Goal: Information Seeking & Learning: Learn about a topic

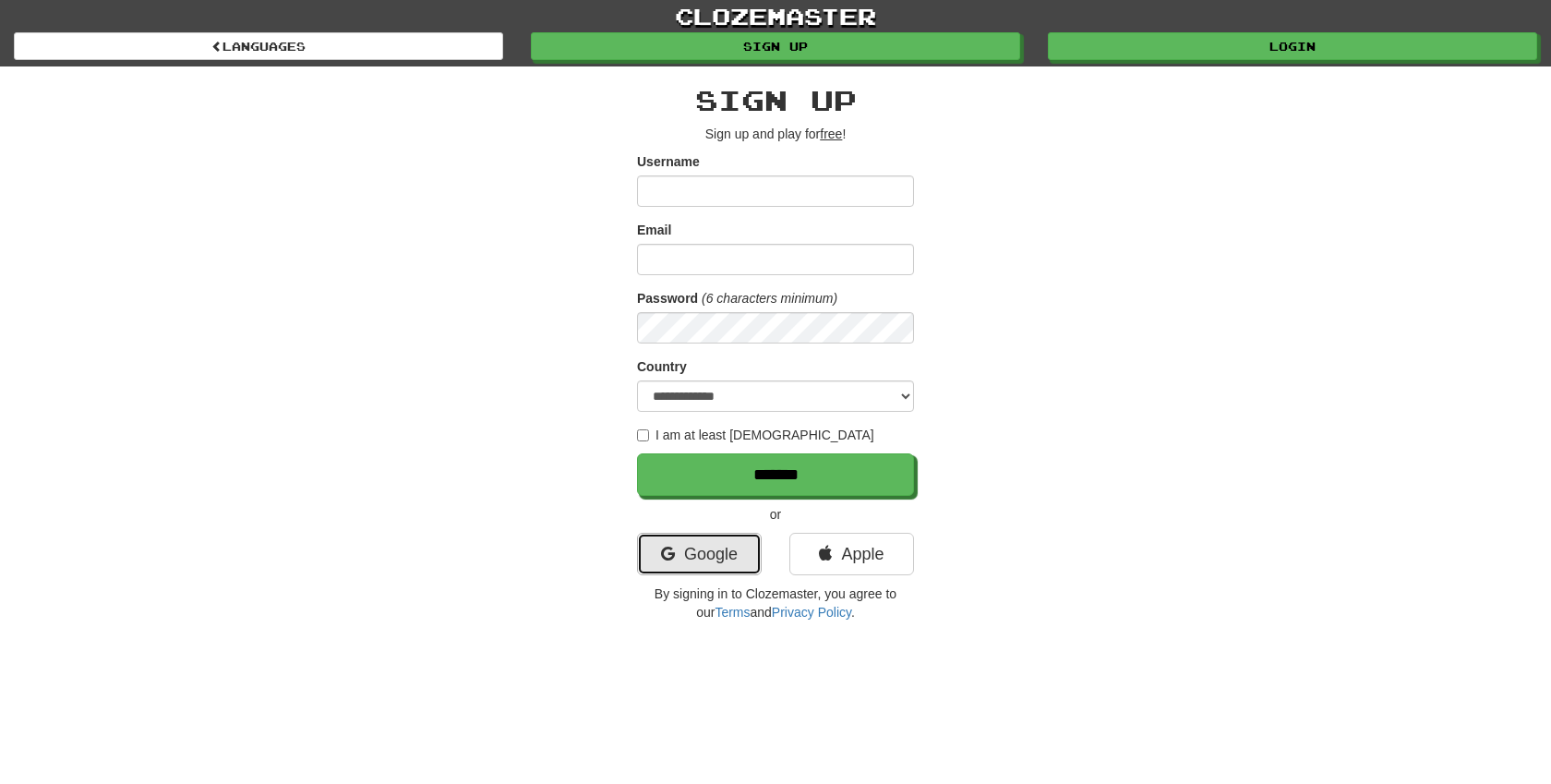
click at [727, 546] on link "Google" at bounding box center [698, 554] width 125 height 43
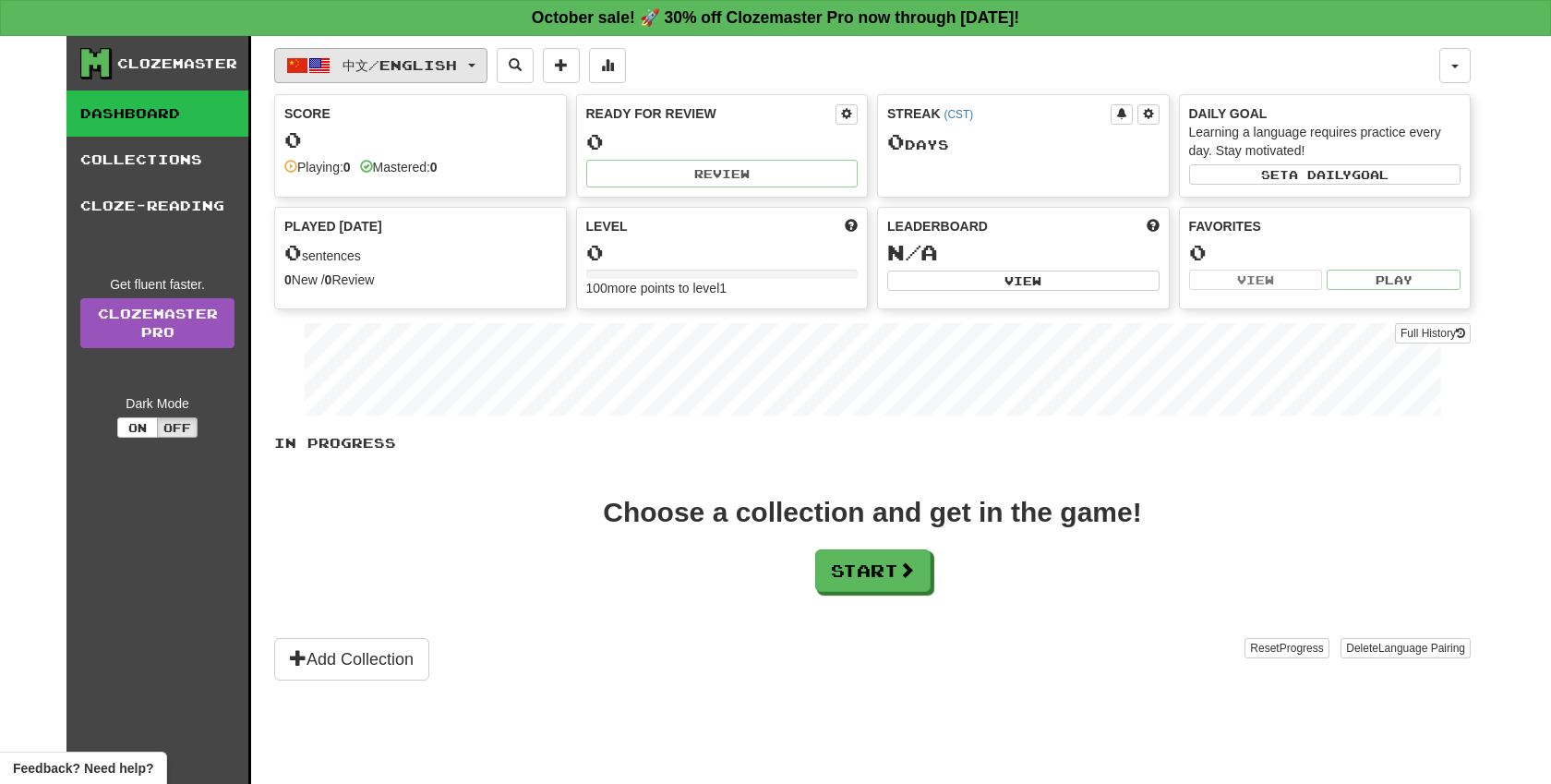
click at [329, 51] on button "中文 / English" at bounding box center [381, 65] width 213 height 35
click at [497, 499] on div "Choose a collection and get in the game! Start" at bounding box center [872, 545] width 1196 height 93
click at [840, 569] on button "Start" at bounding box center [874, 571] width 115 height 43
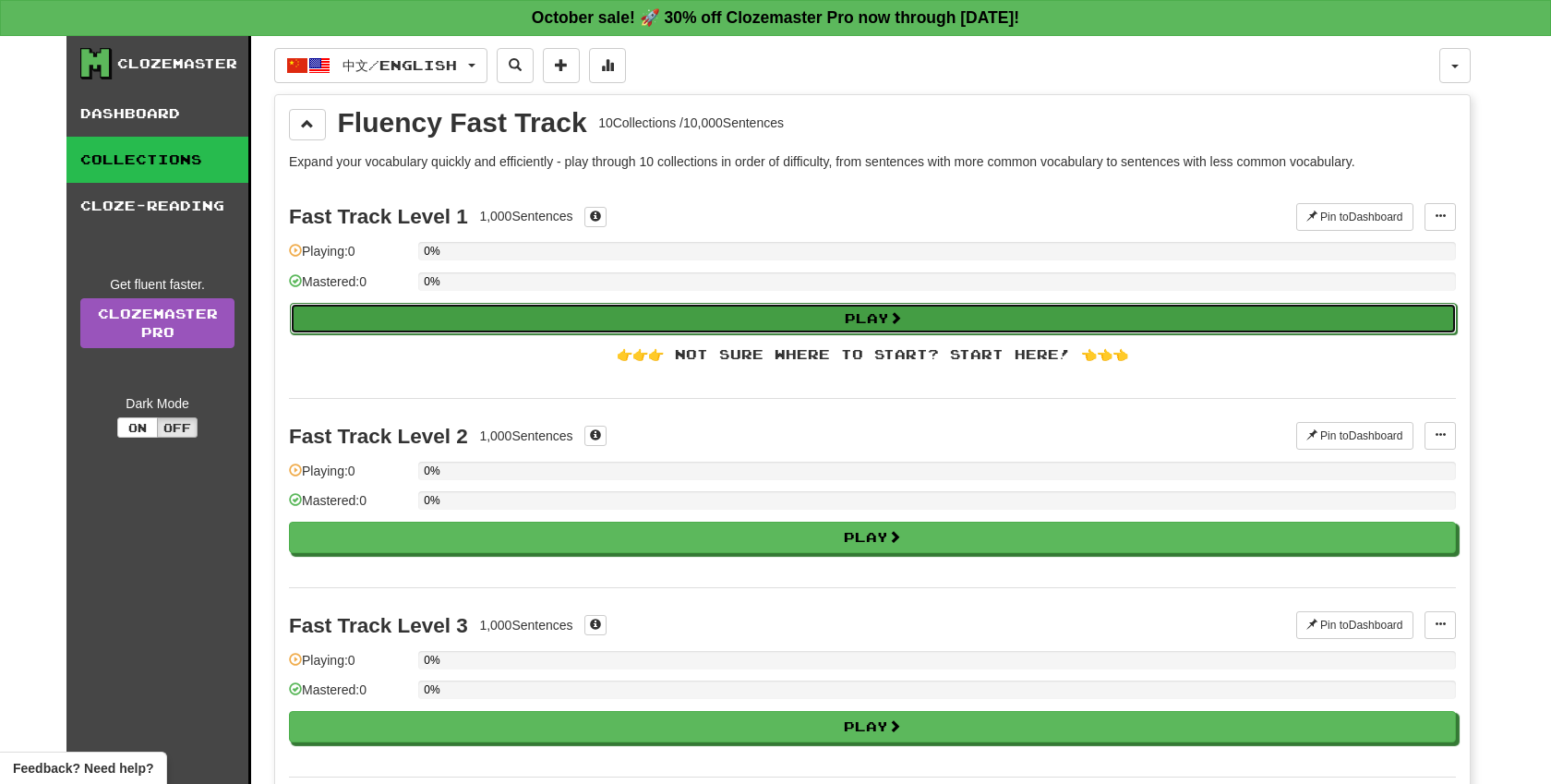
click at [648, 317] on button "Play" at bounding box center [874, 318] width 1167 height 31
select select "**"
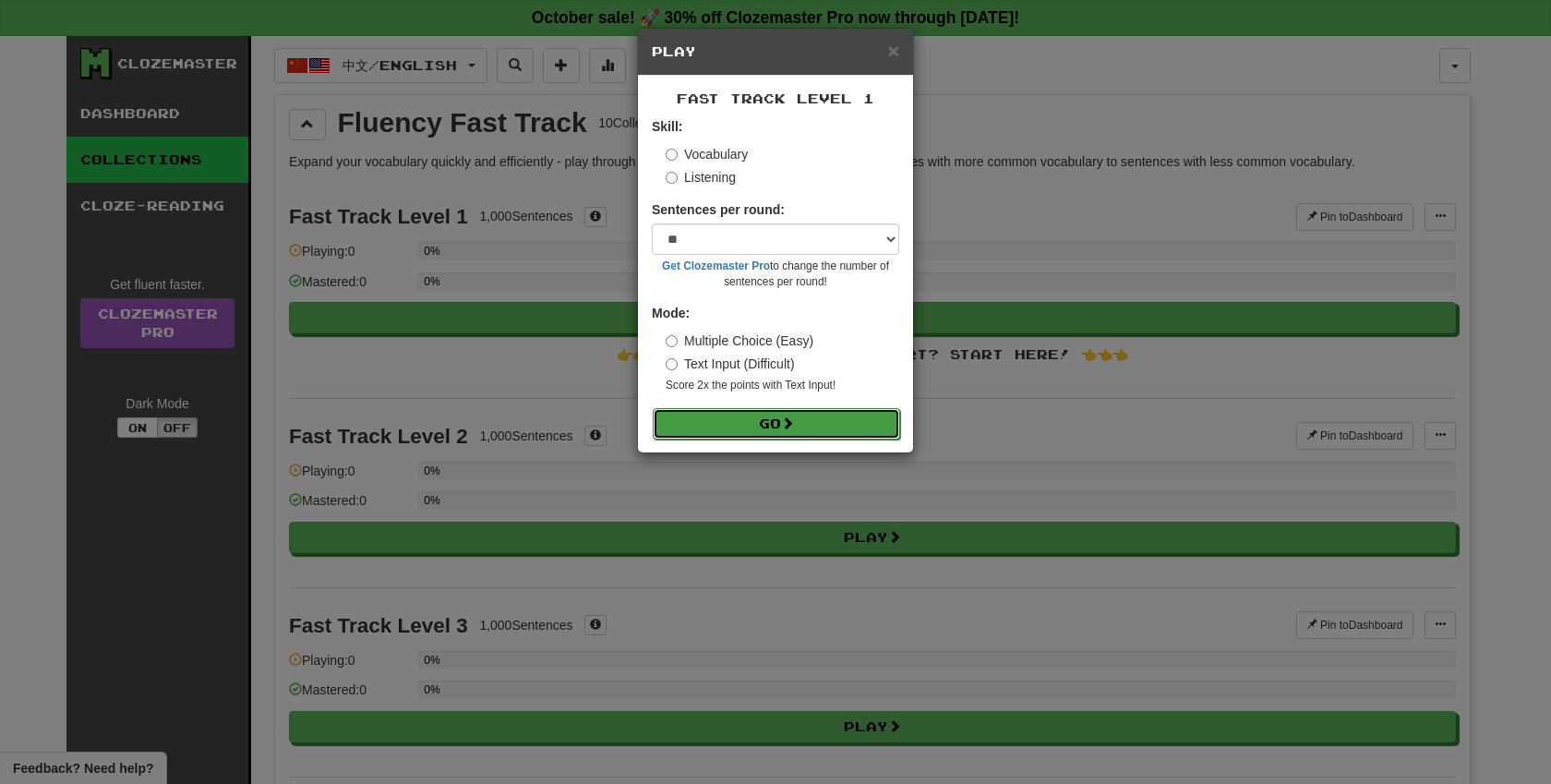
click at [820, 408] on button "Go" at bounding box center [776, 423] width 247 height 31
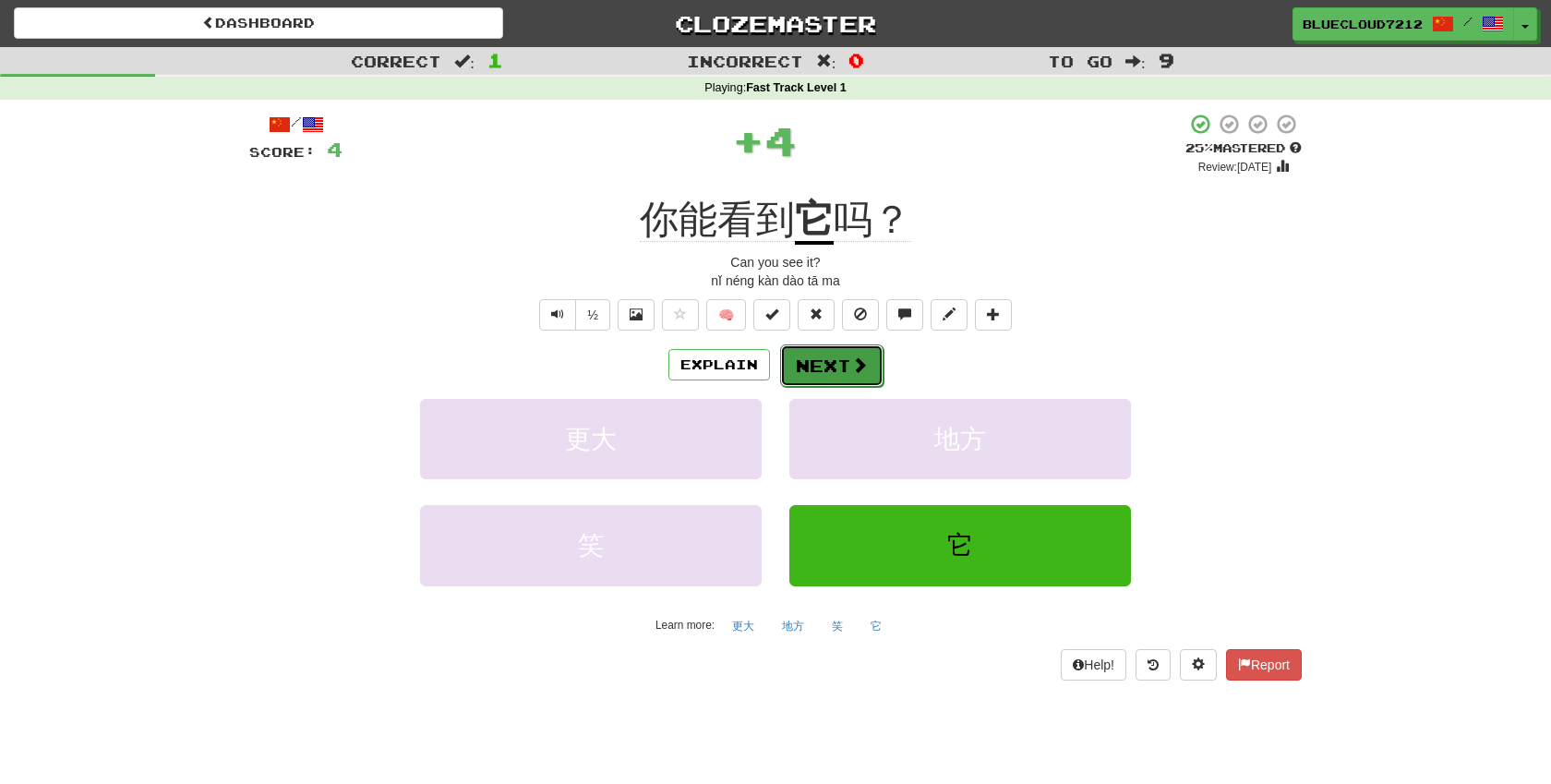
click at [838, 375] on button "Next" at bounding box center [832, 365] width 104 height 43
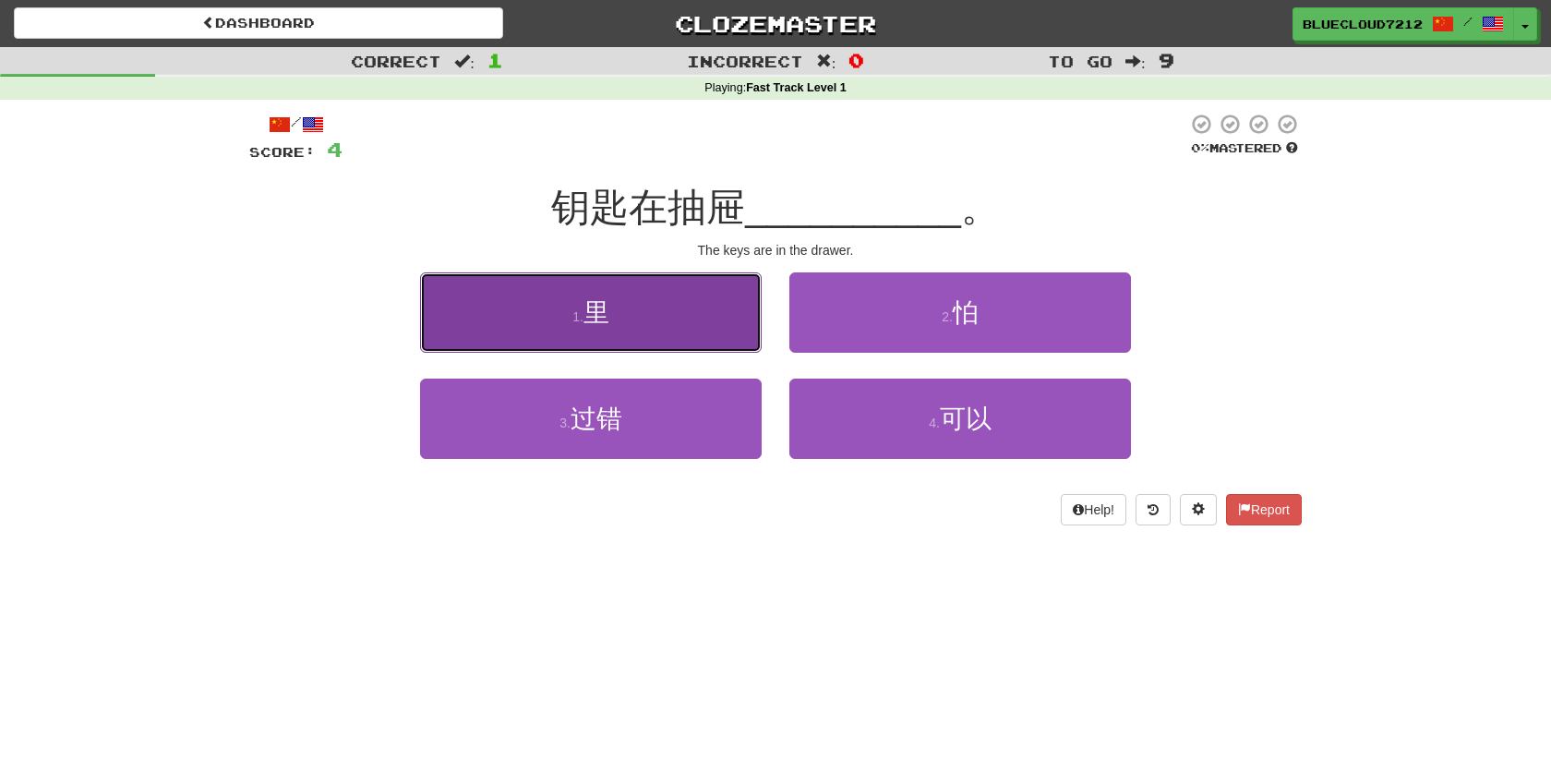
click at [691, 336] on button "1 . 里" at bounding box center [590, 312] width 342 height 80
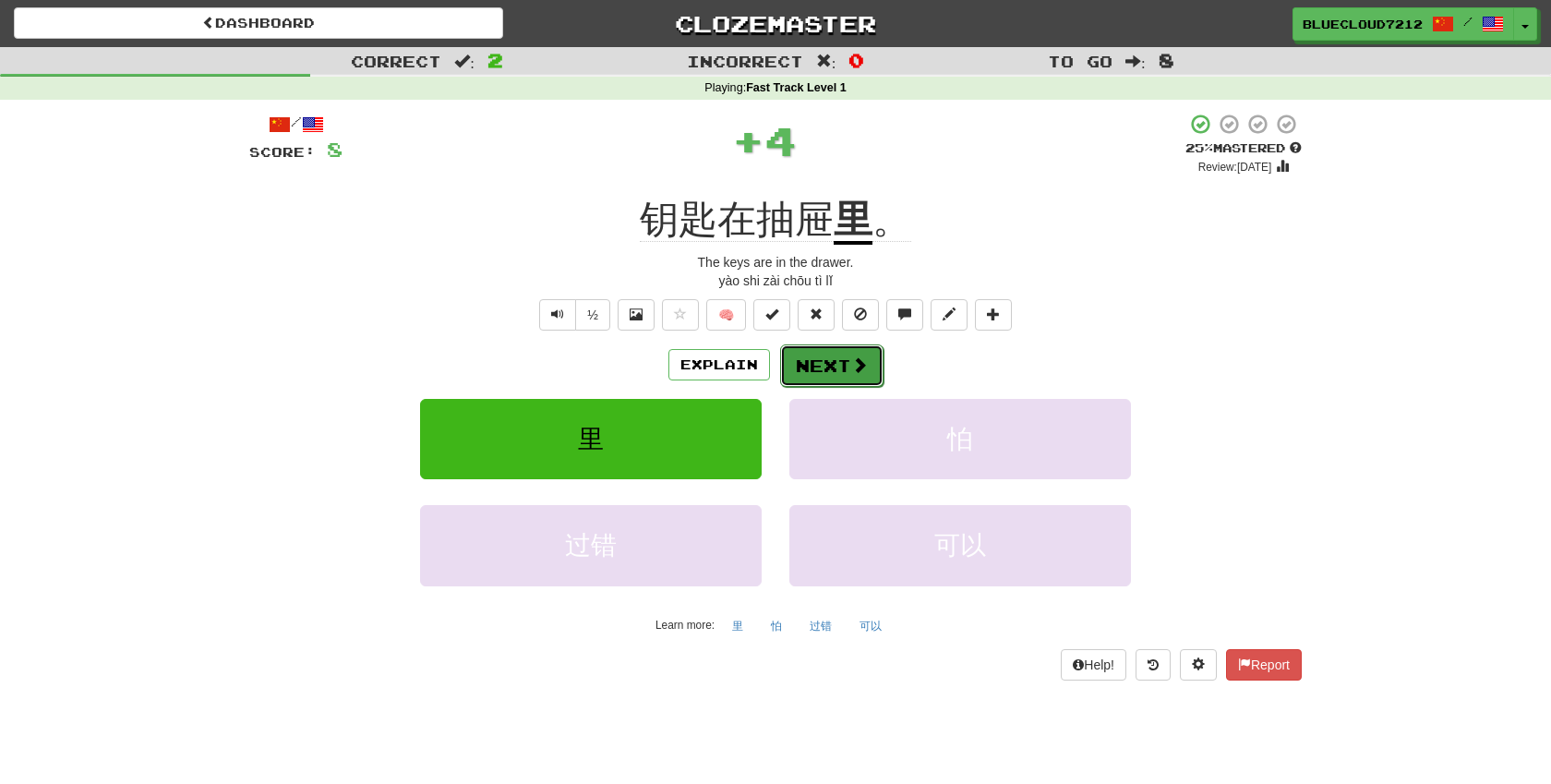
click at [834, 362] on button "Next" at bounding box center [832, 365] width 104 height 43
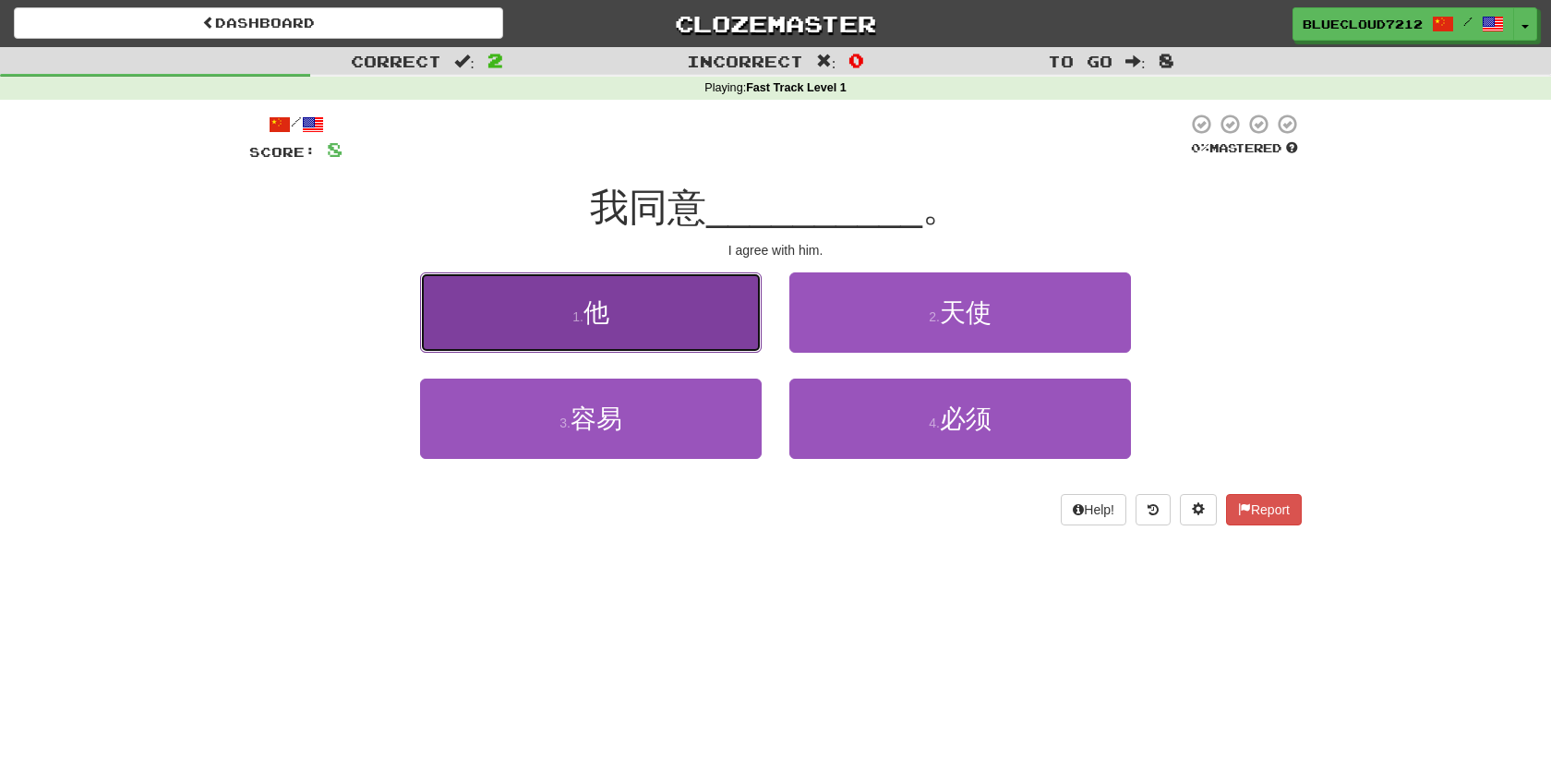
click at [724, 341] on button "1 . 他" at bounding box center [590, 312] width 342 height 80
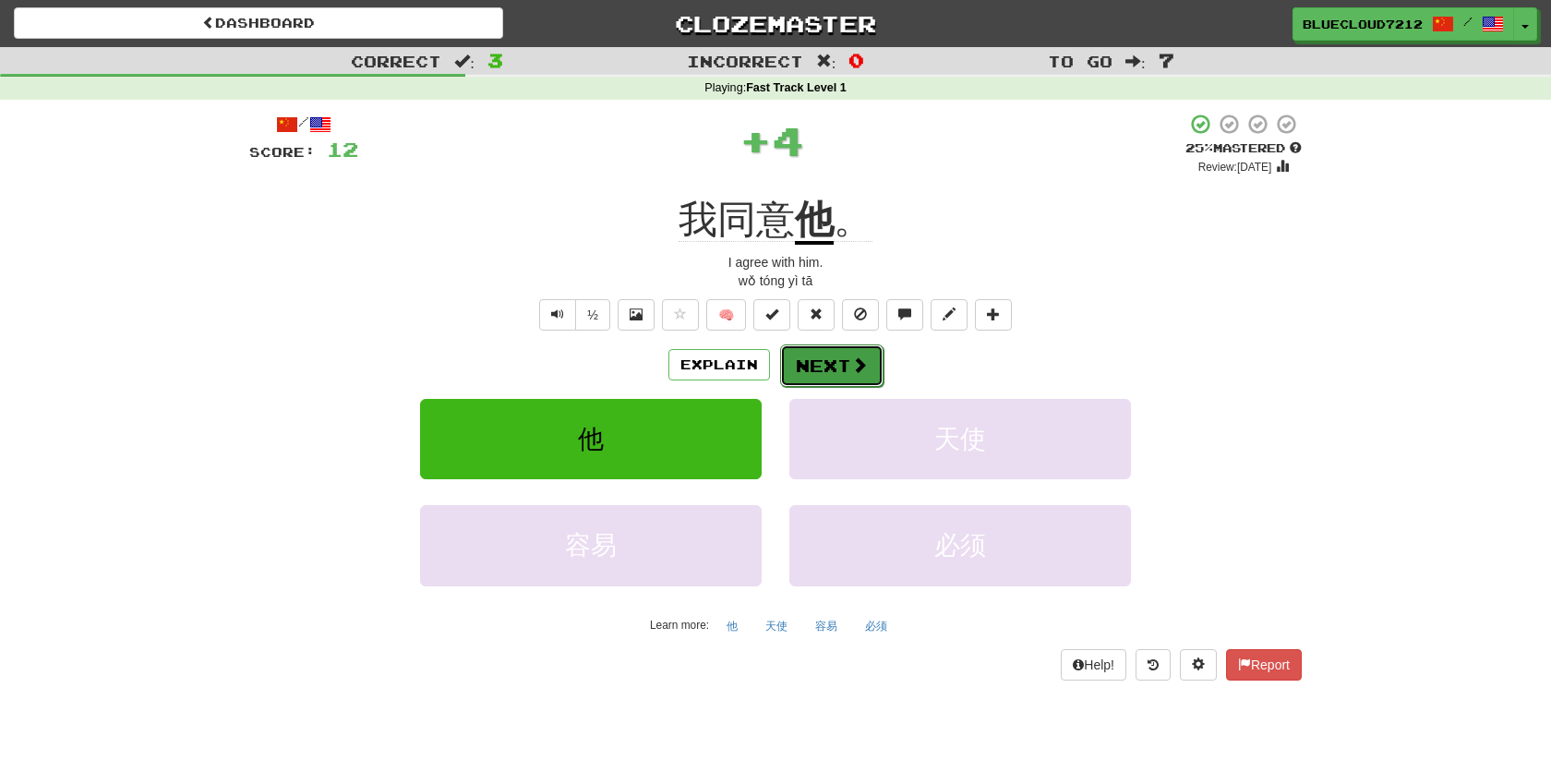
click at [852, 364] on span at bounding box center [859, 363] width 16 height 16
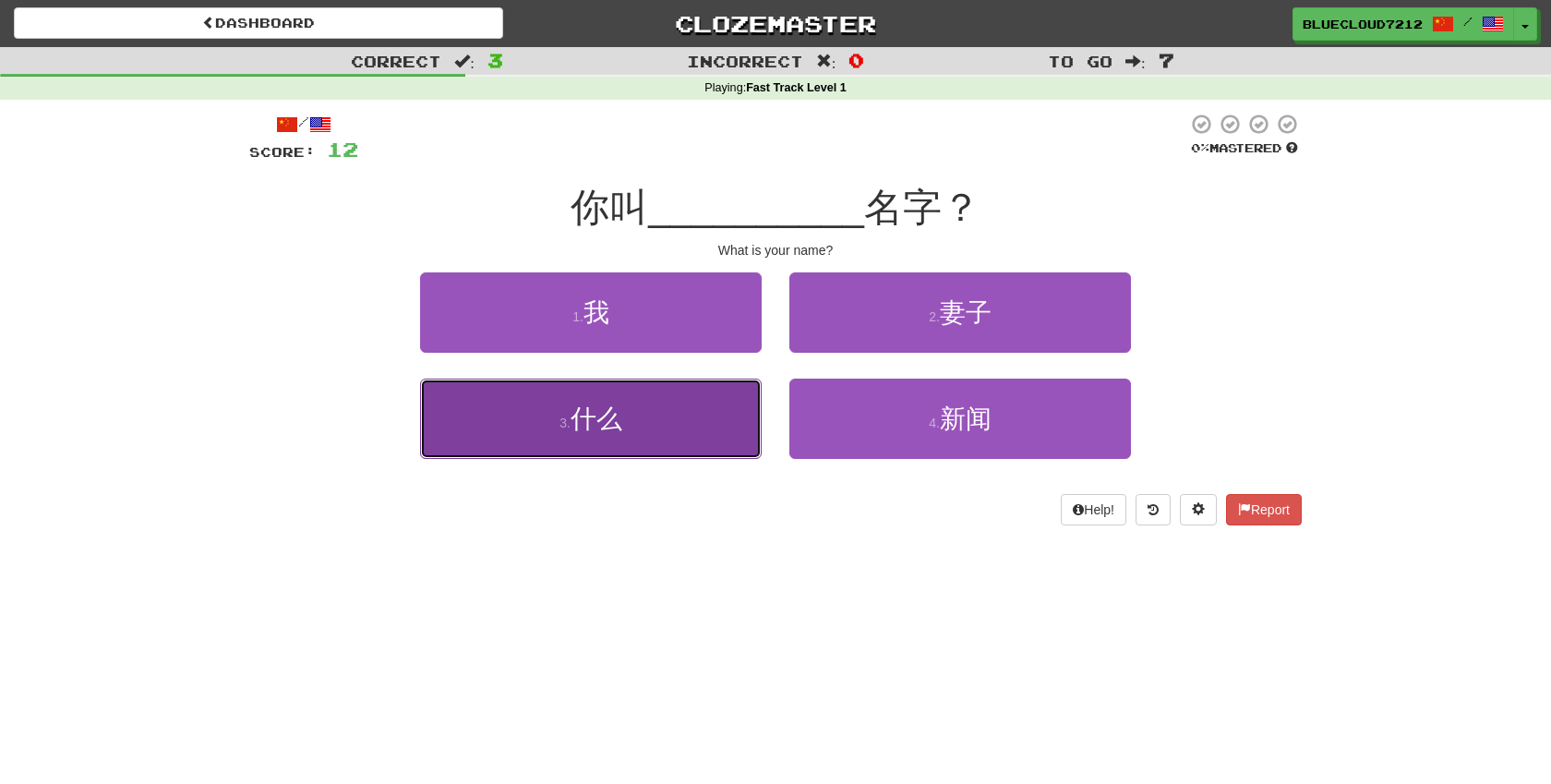
click at [628, 434] on button "3 . 什么" at bounding box center [590, 419] width 342 height 80
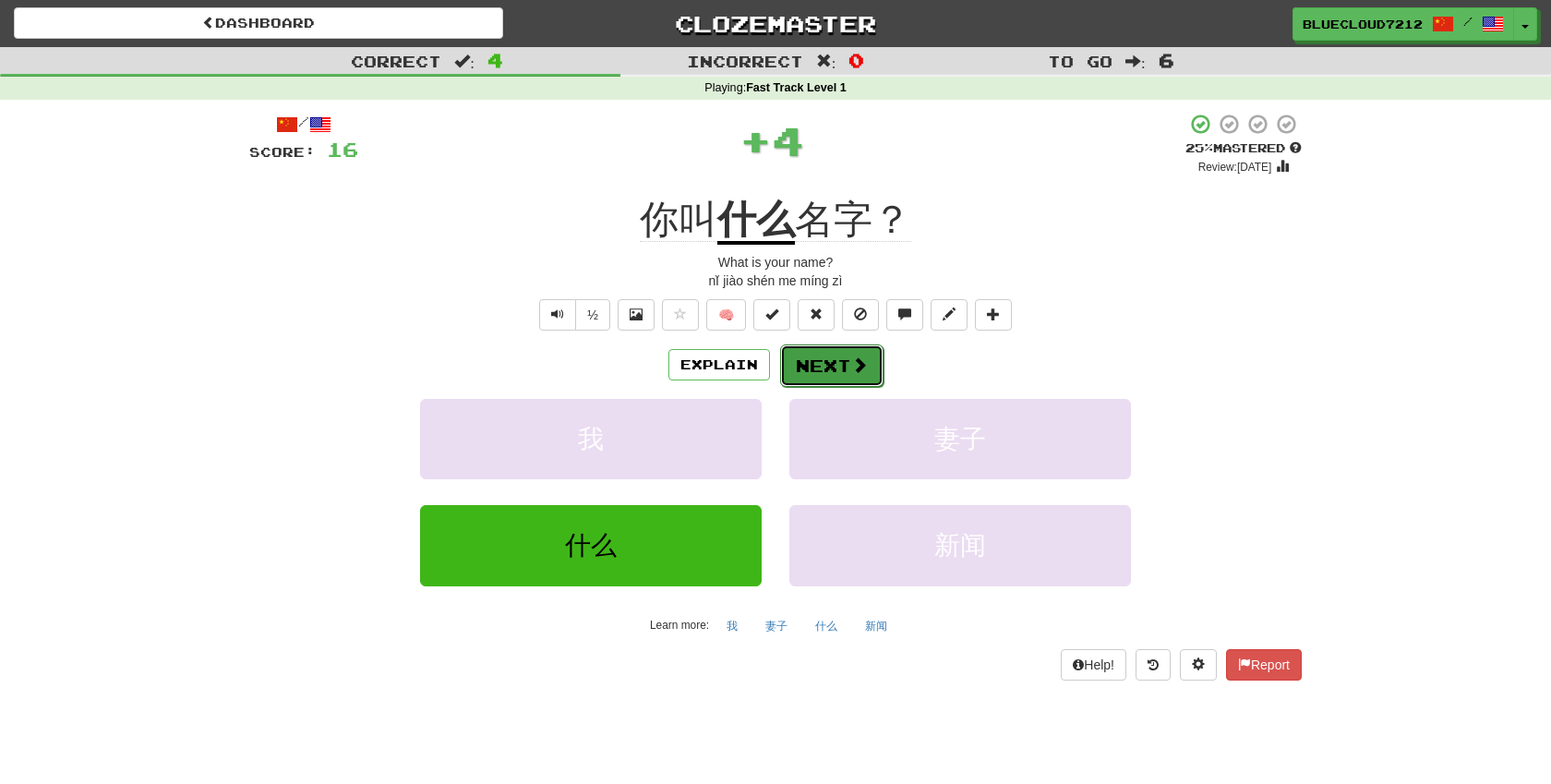
click at [829, 382] on button "Next" at bounding box center [832, 365] width 104 height 43
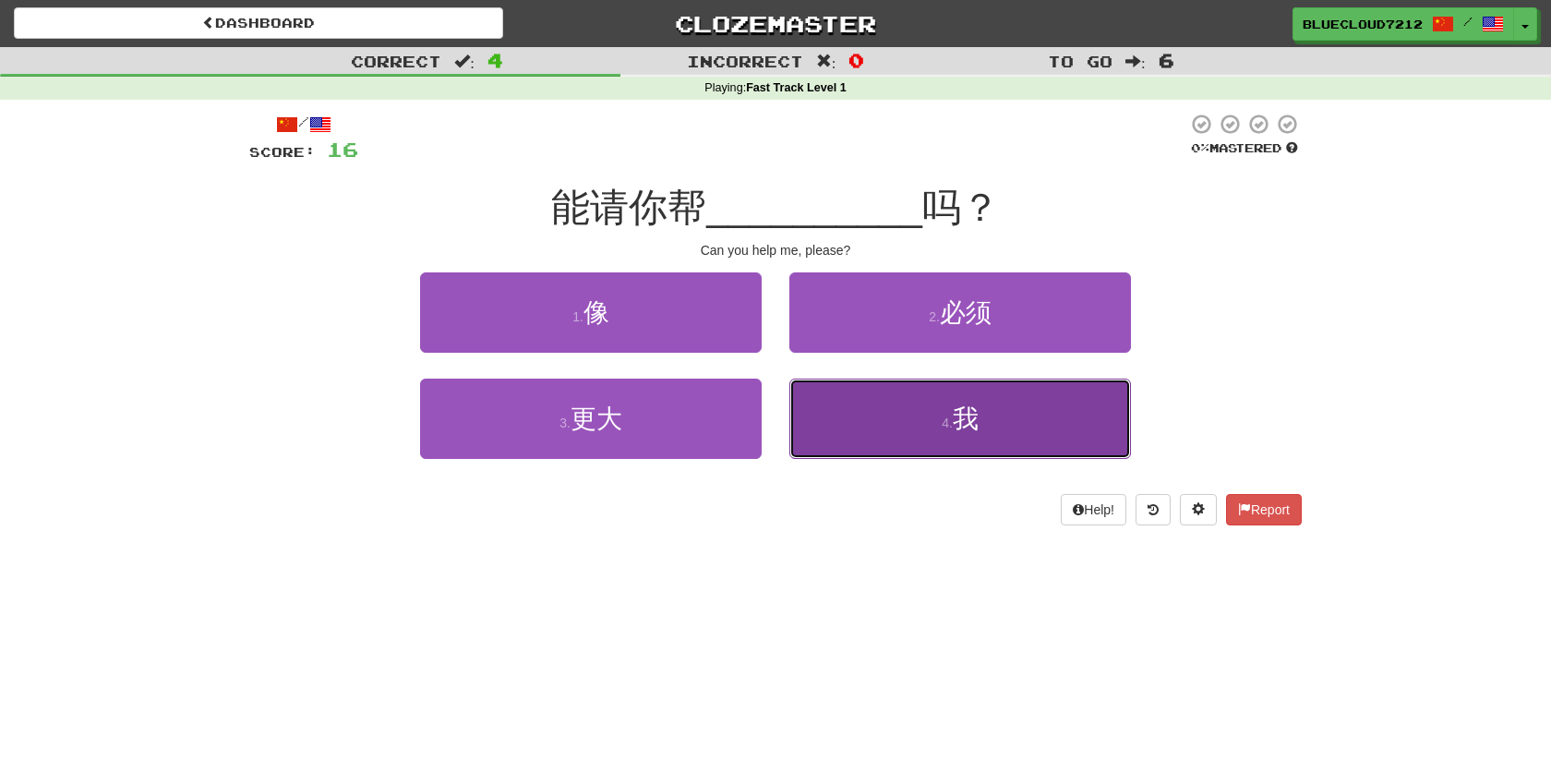
click at [900, 421] on button "4 . 我" at bounding box center [960, 419] width 342 height 80
